Goal: Information Seeking & Learning: Get advice/opinions

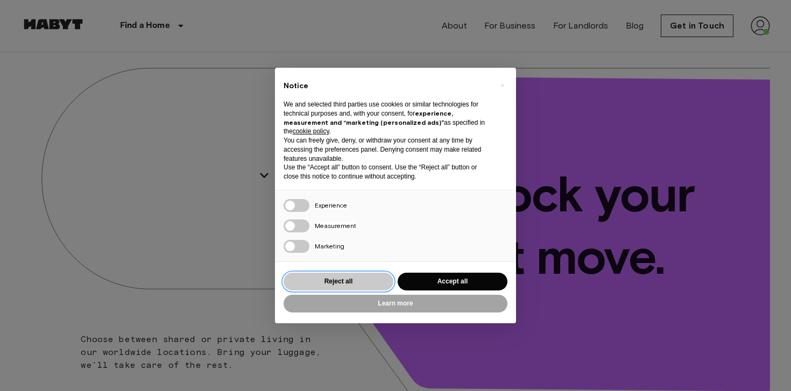
click at [358, 283] on button "Reject all" at bounding box center [339, 282] width 110 height 18
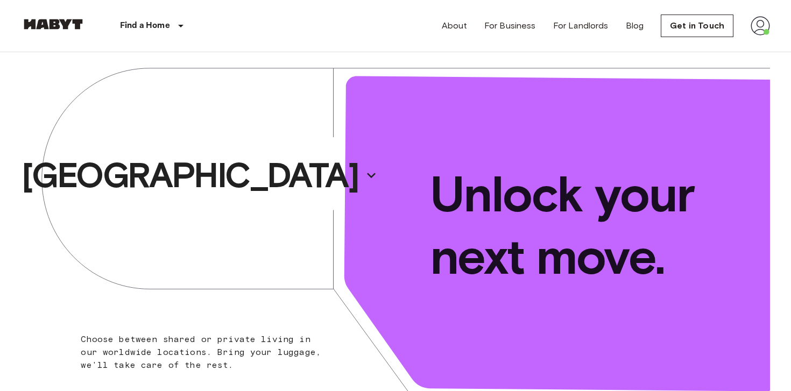
click at [764, 27] on img at bounding box center [760, 25] width 19 height 19
click at [708, 46] on li "Profile" at bounding box center [729, 45] width 108 height 19
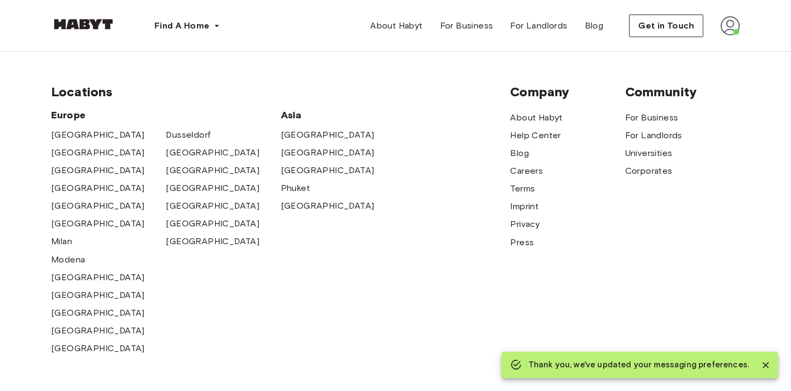
scroll to position [519, 0]
click at [731, 25] on img at bounding box center [730, 25] width 19 height 19
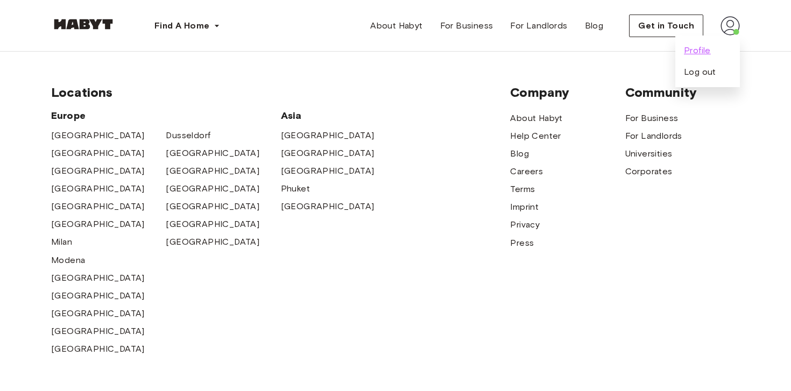
click at [698, 48] on span "Profile" at bounding box center [697, 50] width 27 height 13
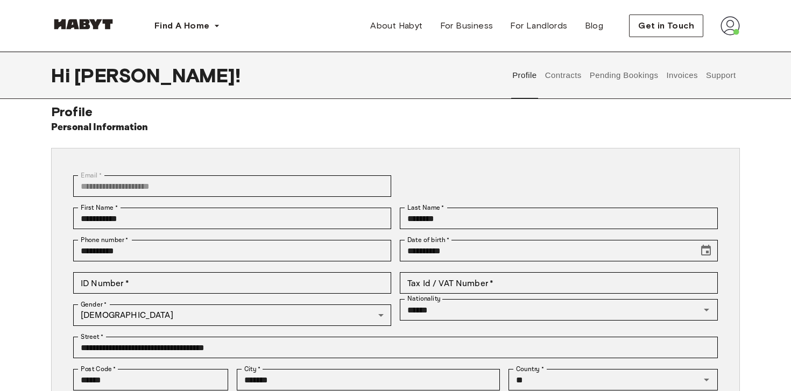
scroll to position [13, 0]
click at [574, 74] on button "Contracts" at bounding box center [563, 75] width 39 height 47
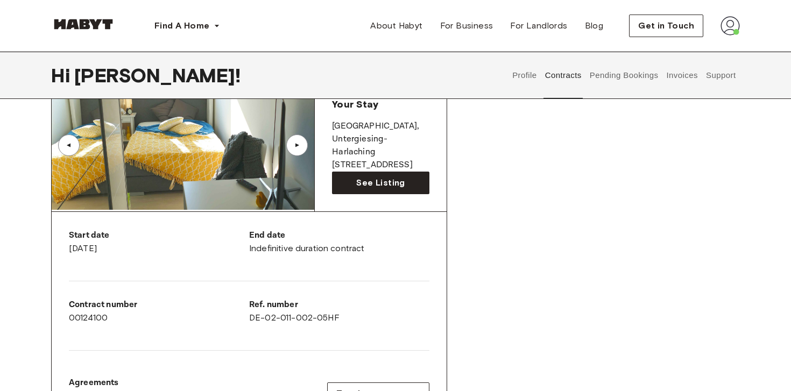
scroll to position [81, 0]
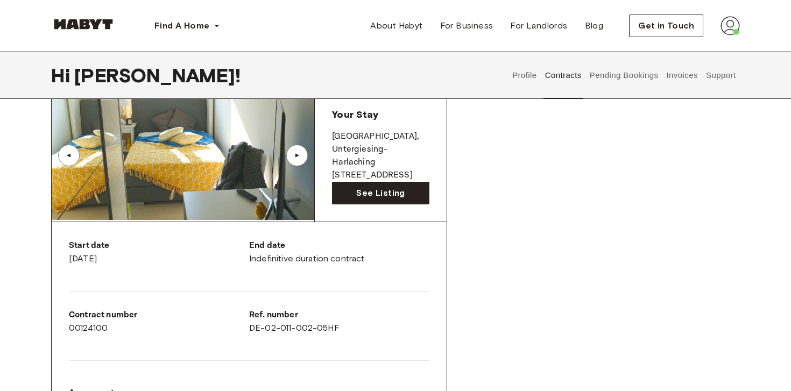
click at [624, 78] on button "Pending Bookings" at bounding box center [624, 75] width 72 height 47
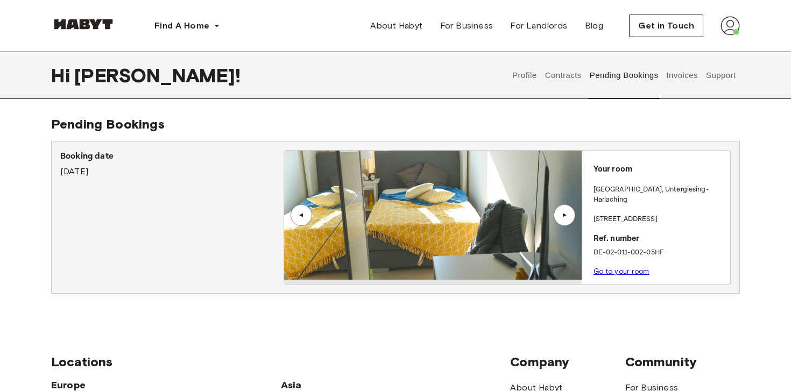
click at [677, 72] on button "Invoices" at bounding box center [682, 75] width 34 height 47
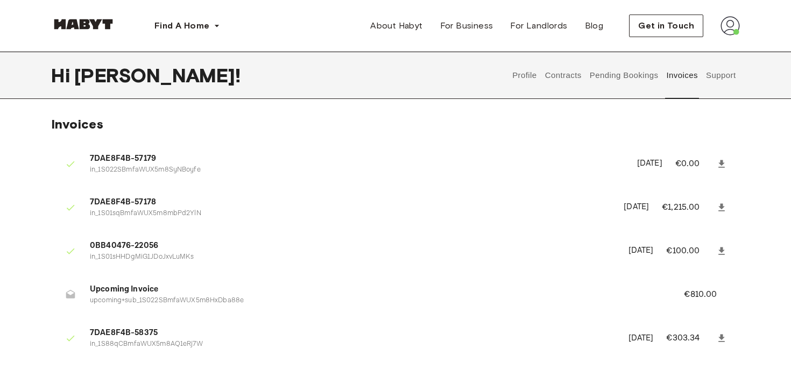
click at [724, 74] on button "Support" at bounding box center [720, 75] width 33 height 47
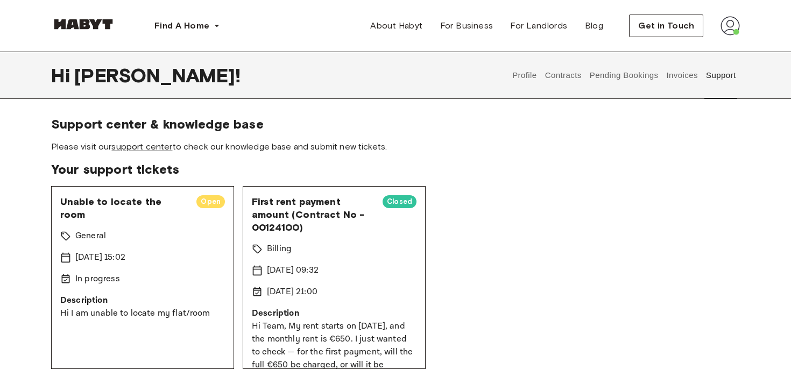
click at [192, 231] on div "General" at bounding box center [142, 236] width 165 height 13
click at [121, 203] on span "Unable to locate the room" at bounding box center [124, 208] width 128 height 26
click at [131, 147] on link "support center" at bounding box center [141, 147] width 61 height 10
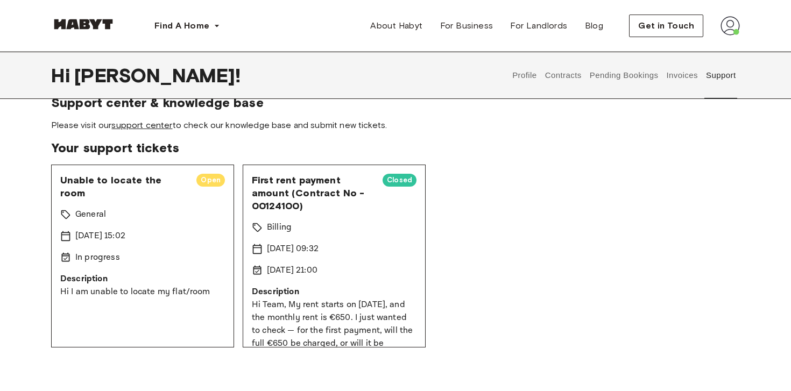
click at [163, 122] on link "support center" at bounding box center [141, 125] width 61 height 10
click at [158, 124] on link "support center" at bounding box center [141, 125] width 61 height 10
